Goal: Task Accomplishment & Management: Manage account settings

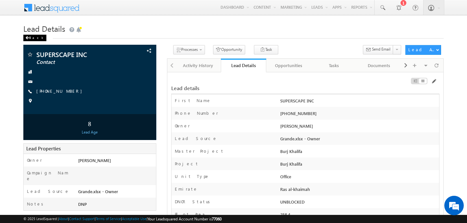
click at [33, 38] on div "Back" at bounding box center [34, 38] width 23 height 6
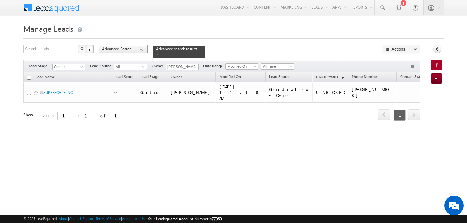
click at [128, 48] on span "Advanced Search" at bounding box center [117, 49] width 31 height 6
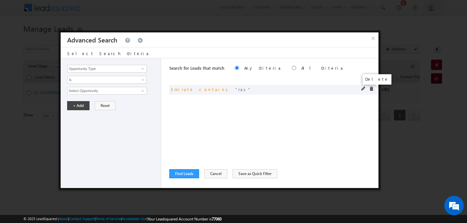
click at [370, 89] on span at bounding box center [371, 89] width 5 height 5
click at [97, 67] on input "Opportunity Type" at bounding box center [107, 69] width 80 height 8
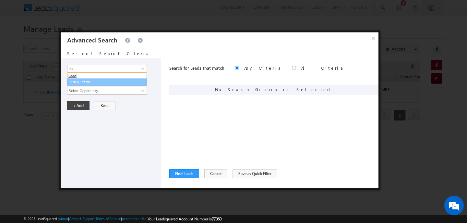
click at [94, 80] on link "DNCR Status" at bounding box center [107, 82] width 80 height 7
type input "DNCR Status"
click at [94, 80] on span "Is" at bounding box center [102, 80] width 70 height 6
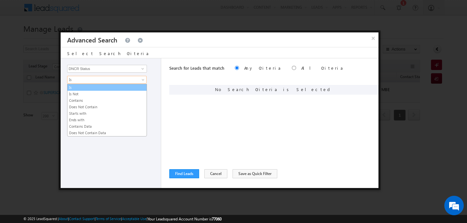
click at [93, 87] on link "Is" at bounding box center [106, 88] width 79 height 6
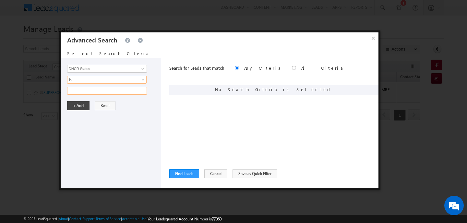
click at [93, 92] on input "text" at bounding box center [107, 91] width 80 height 8
type input "unblocked"
click at [82, 106] on button "+ Add" at bounding box center [78, 105] width 22 height 9
click at [194, 172] on button "Find Leads" at bounding box center [184, 173] width 30 height 9
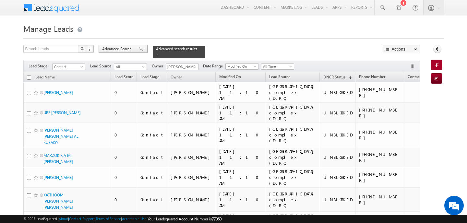
click at [121, 50] on span "Advanced Search" at bounding box center [117, 49] width 31 height 6
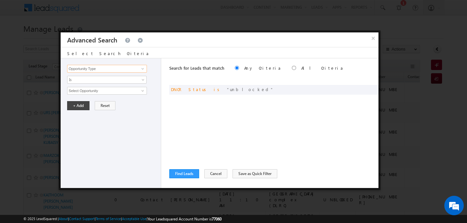
click at [122, 70] on input "Opportunity Type" at bounding box center [107, 69] width 80 height 8
click at [110, 84] on link "Focus Project" at bounding box center [107, 82] width 80 height 7
type input "Focus Project"
click at [110, 84] on div "Opportunity Type Lead Activity Task Sales Group Prospect Id Address 1 Address 2…" at bounding box center [111, 123] width 101 height 130
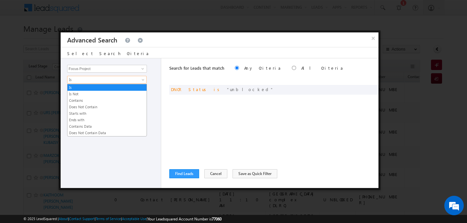
click at [85, 79] on span "Is" at bounding box center [102, 80] width 70 height 6
click at [79, 101] on link "Contains" at bounding box center [106, 101] width 79 height 6
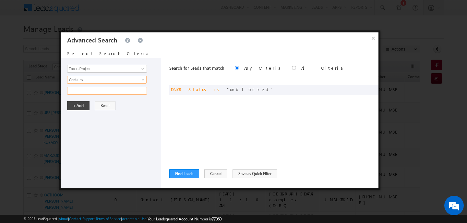
click at [77, 92] on input "text" at bounding box center [107, 91] width 80 height 8
type input "n"
type input "masaar"
click at [79, 104] on button "+ Add" at bounding box center [78, 105] width 22 height 9
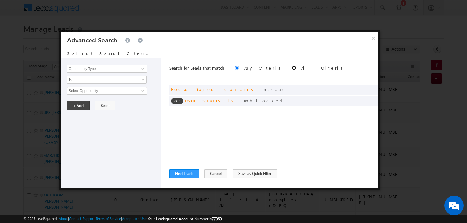
click at [292, 68] on input "radio" at bounding box center [294, 68] width 4 height 4
radio input "true"
click at [191, 176] on button "Find Leads" at bounding box center [184, 173] width 30 height 9
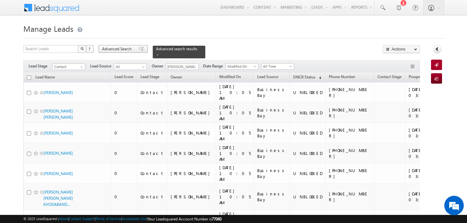
click at [122, 47] on span "Advanced Search" at bounding box center [117, 49] width 31 height 6
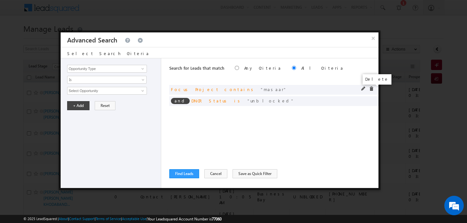
click at [370, 89] on span at bounding box center [371, 89] width 5 height 5
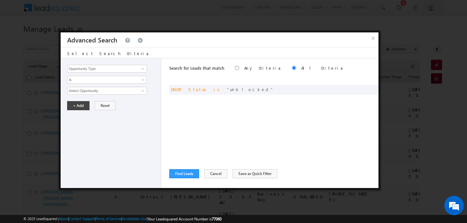
click at [89, 65] on div "Opportunity Type Lead Activity Task Sales Group Prospect Id Address 1 Address 2…" at bounding box center [111, 123] width 101 height 130
click at [89, 68] on input "Opportunity Type" at bounding box center [107, 69] width 80 height 8
type input "k"
click at [79, 80] on link "Lead Source" at bounding box center [107, 82] width 80 height 7
type input "Lead Source"
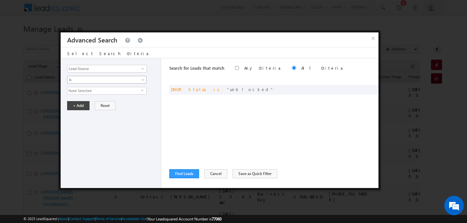
click at [79, 80] on span "Is" at bounding box center [102, 80] width 70 height 6
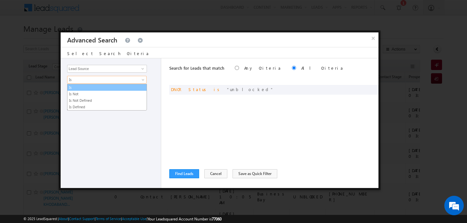
click at [79, 89] on link "Is" at bounding box center [106, 88] width 79 height 6
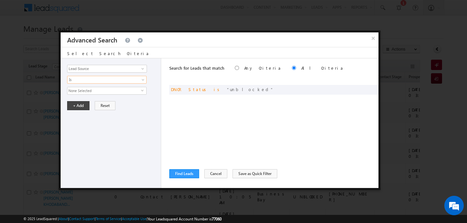
click at [80, 93] on span "None Selected" at bounding box center [104, 90] width 74 height 7
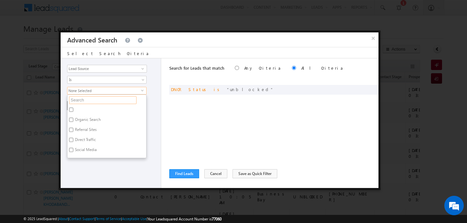
click at [82, 100] on input "text" at bounding box center [102, 100] width 67 height 8
type input "nad"
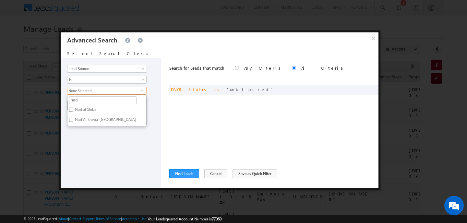
type input "nad"
click at [81, 109] on label "Nad al Shiba" at bounding box center [84, 111] width 35 height 10
click at [73, 109] on input "Nad al Shiba" at bounding box center [71, 110] width 4 height 4
checkbox input "true"
click at [87, 121] on label "Nad Al Sheba-[GEOGRAPHIC_DATA]" at bounding box center [104, 121] width 75 height 10
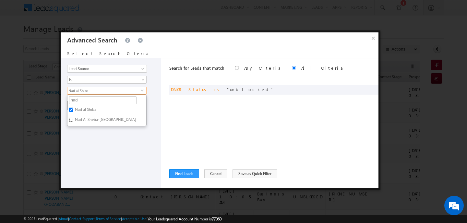
click at [73, 121] on input "Nad Al Sheba-[GEOGRAPHIC_DATA]" at bounding box center [71, 120] width 4 height 4
checkbox input "true"
click at [87, 137] on div "Opportunity Type Lead Activity Task Sales Group Prospect Id Address 1 Address 2…" at bounding box center [111, 123] width 101 height 130
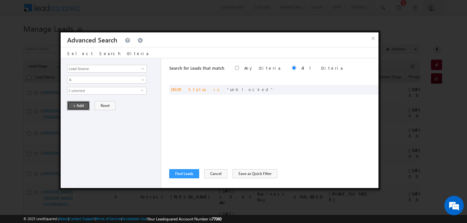
click at [78, 104] on button "+ Add" at bounding box center [78, 105] width 22 height 9
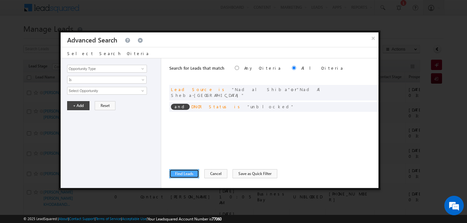
click at [178, 172] on button "Find Leads" at bounding box center [184, 173] width 30 height 9
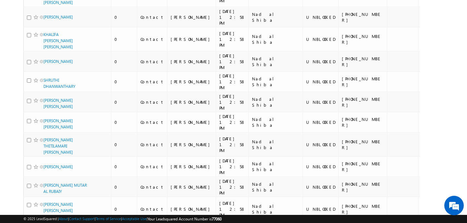
scroll to position [2812, 0]
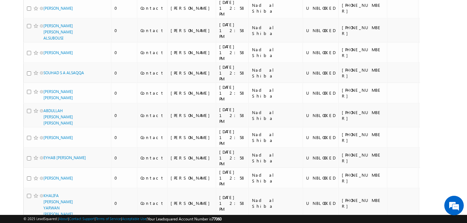
click at [43, 204] on li "50" at bounding box center [46, 205] width 16 height 6
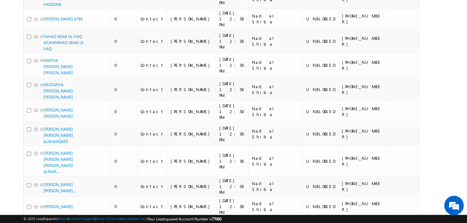
scroll to position [0, 0]
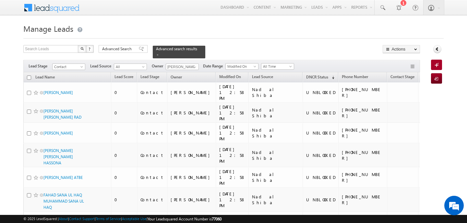
click at [30, 76] on input "checkbox" at bounding box center [29, 78] width 4 height 4
checkbox input "true"
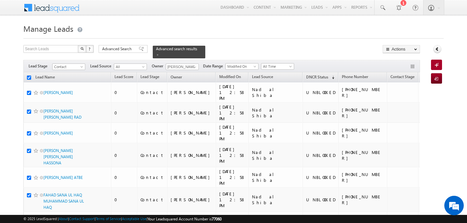
checkbox input "true"
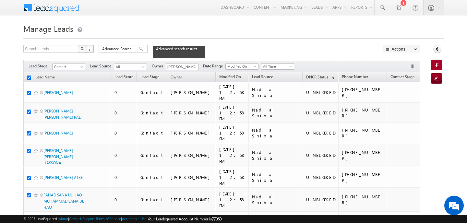
checkbox input "true"
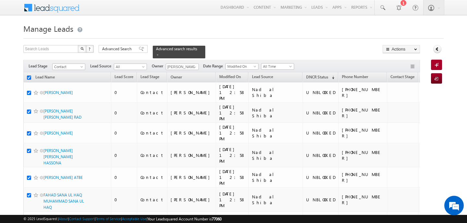
checkbox input "true"
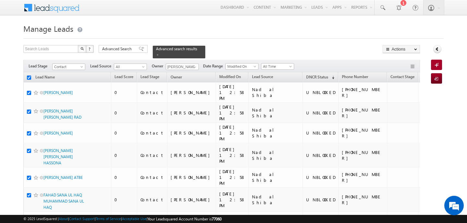
checkbox input "true"
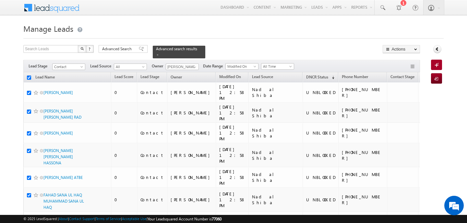
checkbox input "true"
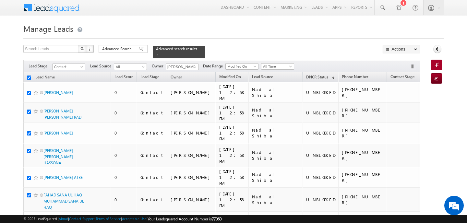
checkbox input "true"
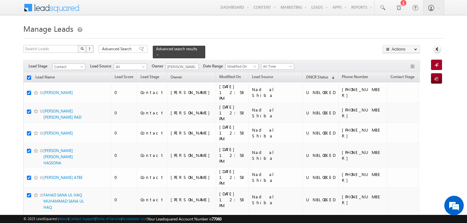
checkbox input "true"
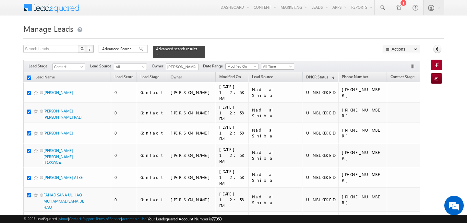
checkbox input "true"
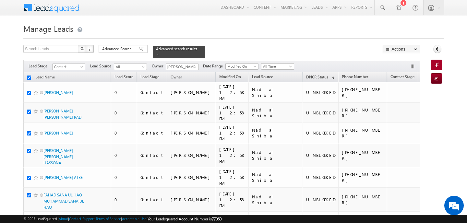
checkbox input "true"
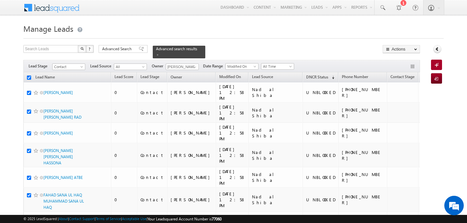
checkbox input "true"
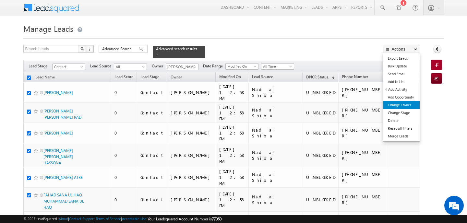
click at [407, 103] on link "Change Owner" at bounding box center [401, 105] width 37 height 8
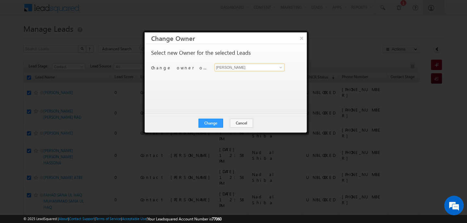
click at [264, 68] on input "[PERSON_NAME]" at bounding box center [249, 68] width 70 height 8
click at [229, 76] on link "Swarup Chandradas [EMAIL_ADDRESS][DOMAIN_NAME]" at bounding box center [250, 78] width 70 height 12
type input "[PERSON_NAME]"
click at [219, 122] on button "Change" at bounding box center [211, 123] width 25 height 9
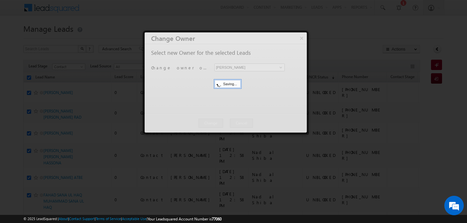
click at [219, 122] on div at bounding box center [226, 82] width 162 height 100
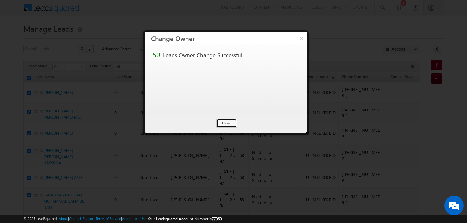
click at [219, 122] on button "Close" at bounding box center [226, 123] width 21 height 9
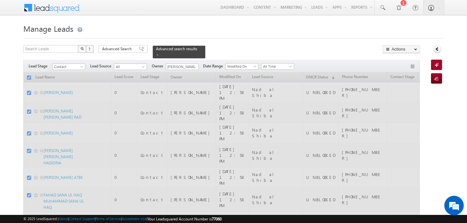
checkbox input "false"
